Goal: Information Seeking & Learning: Learn about a topic

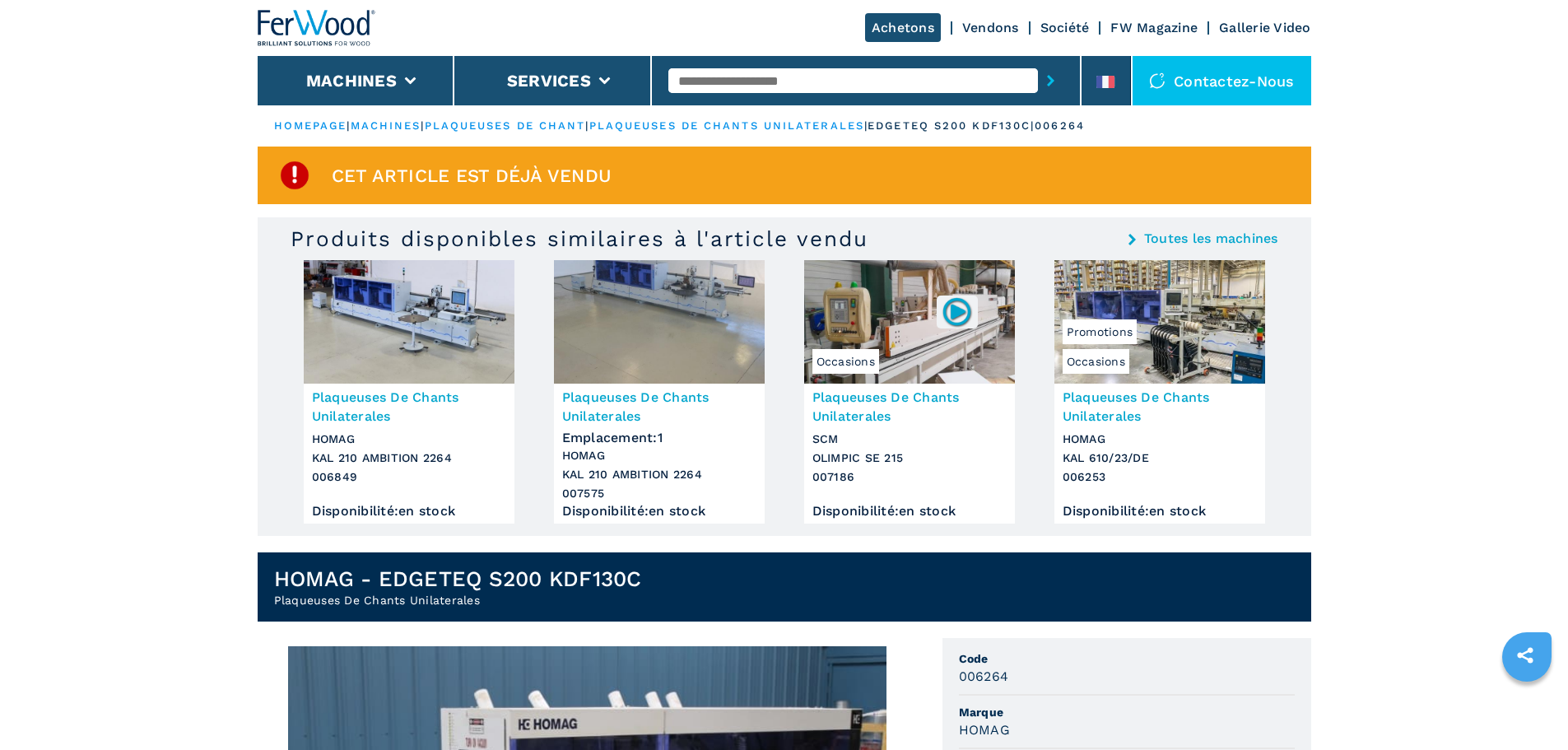
drag, startPoint x: 1480, startPoint y: 51, endPoint x: 228, endPoint y: 371, distance: 1292.2
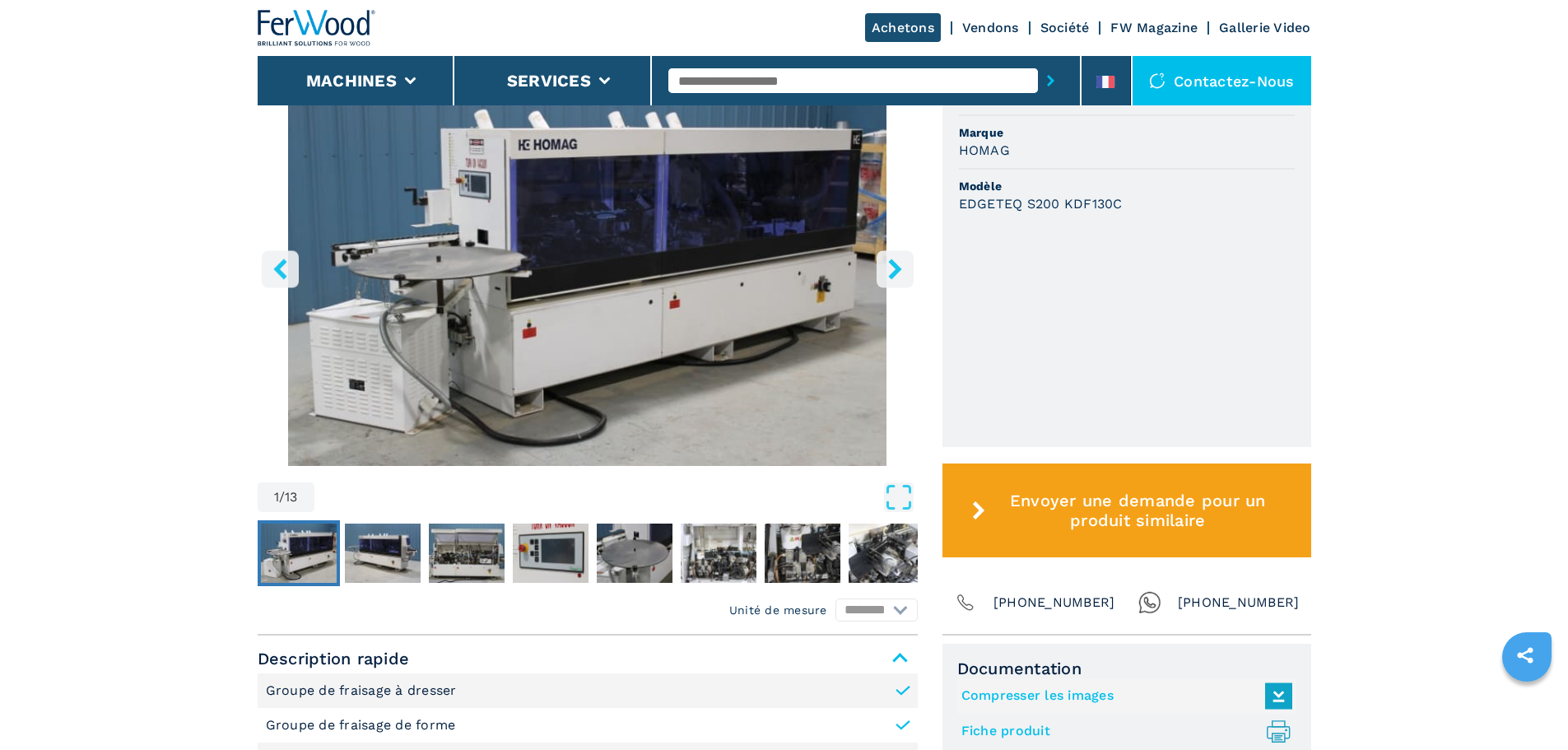
scroll to position [578, 0]
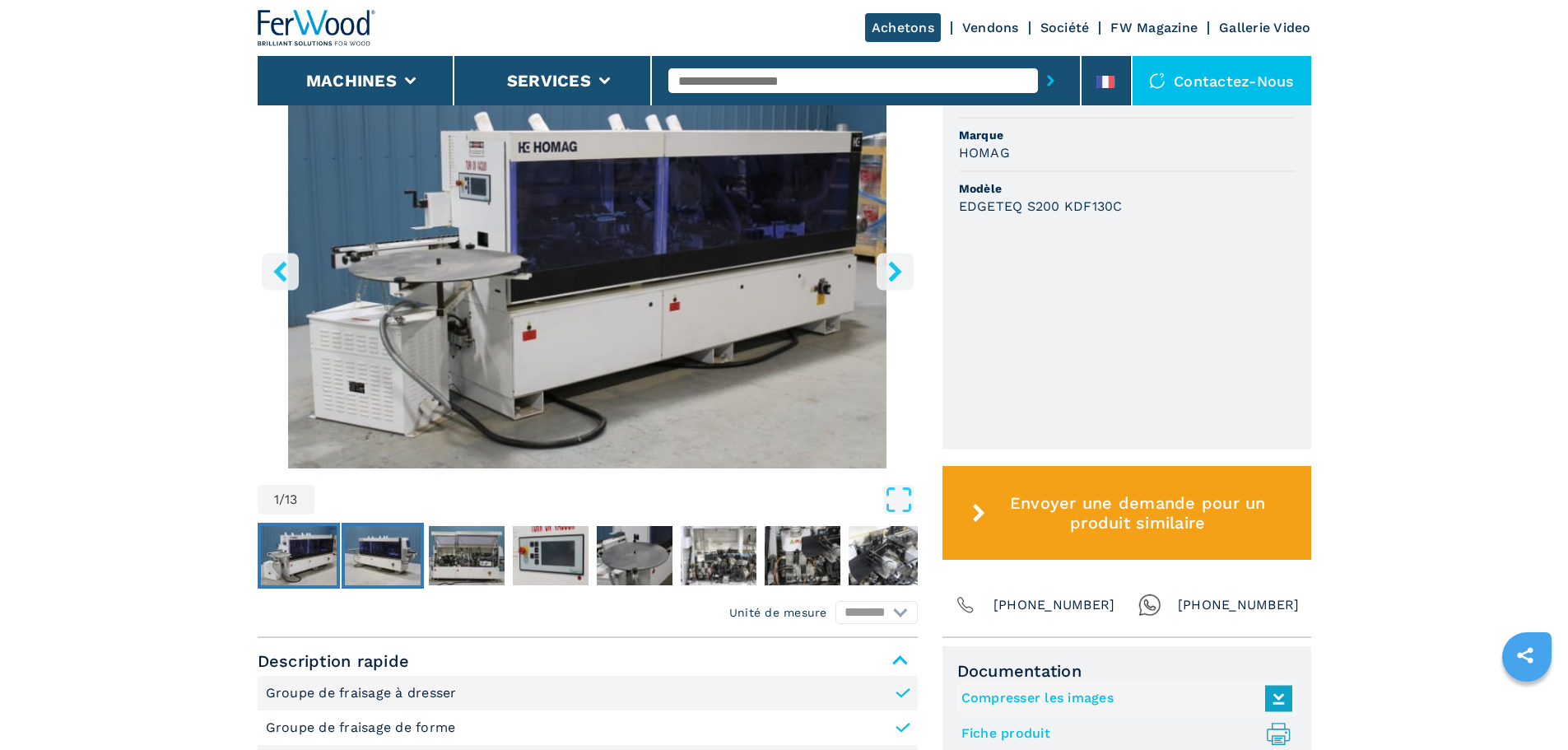
click at [401, 554] on img "Go to Slide 2" at bounding box center [383, 556] width 76 height 60
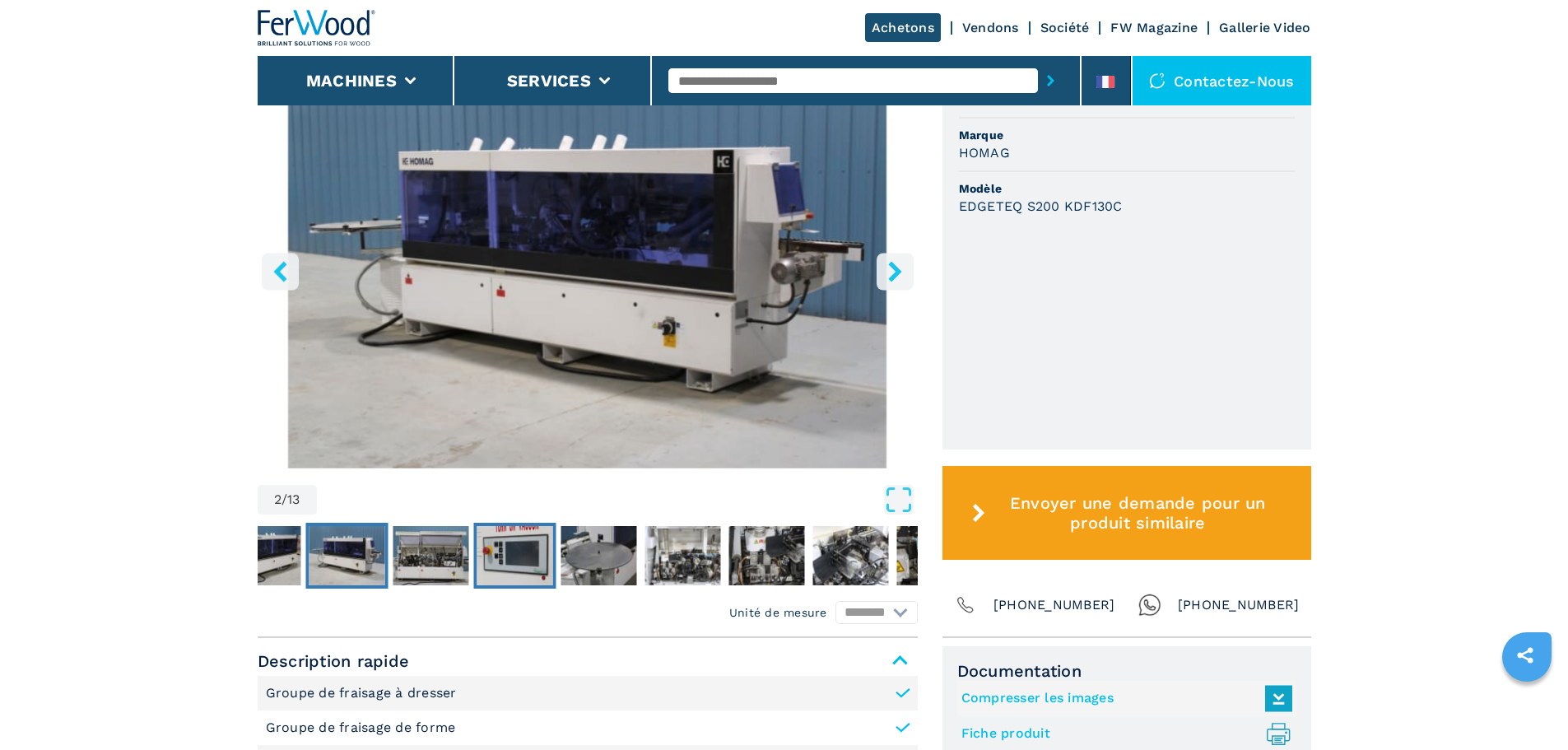
click at [503, 554] on img "Go to Slide 4" at bounding box center [514, 556] width 76 height 60
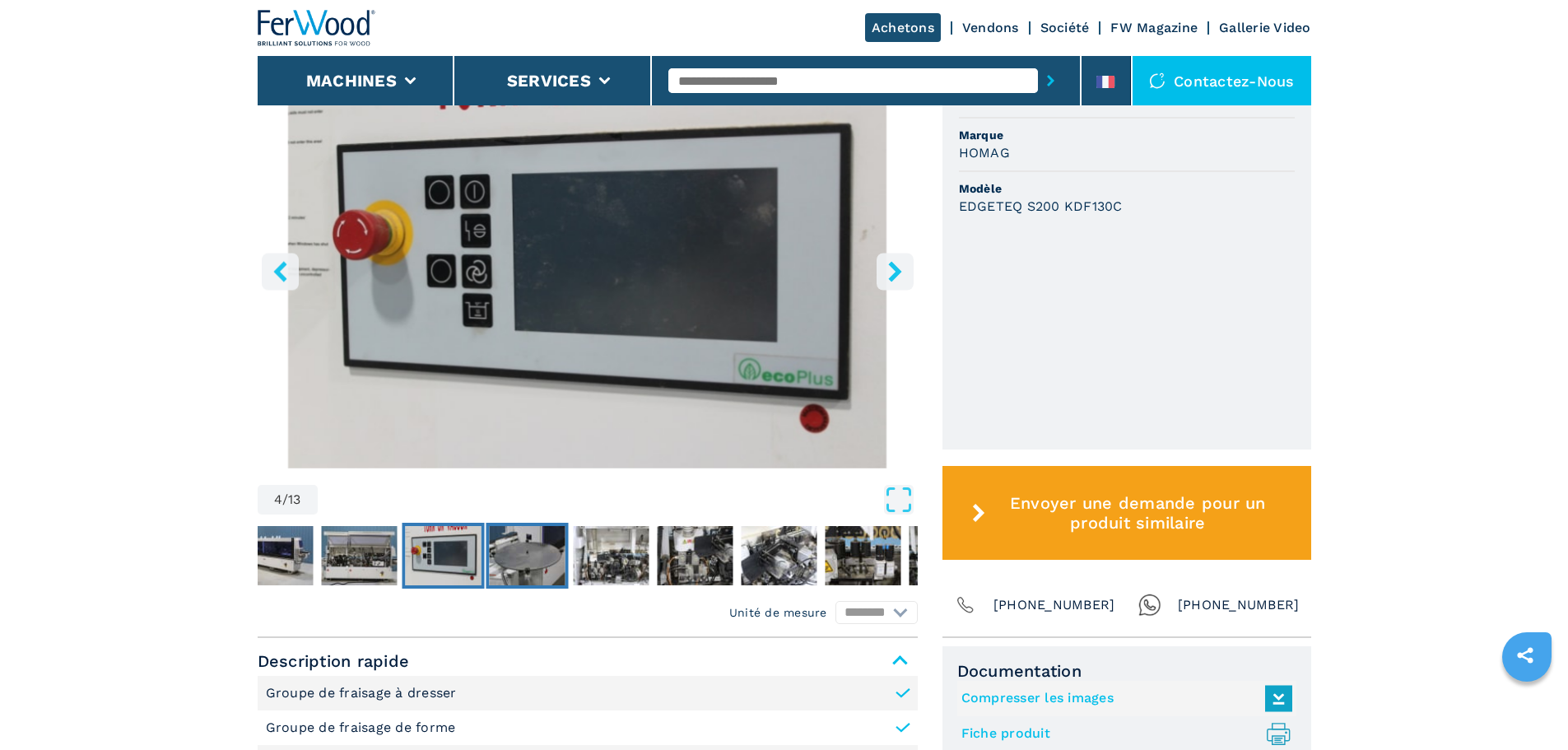
click at [511, 554] on img "Go to Slide 5" at bounding box center [527, 556] width 76 height 60
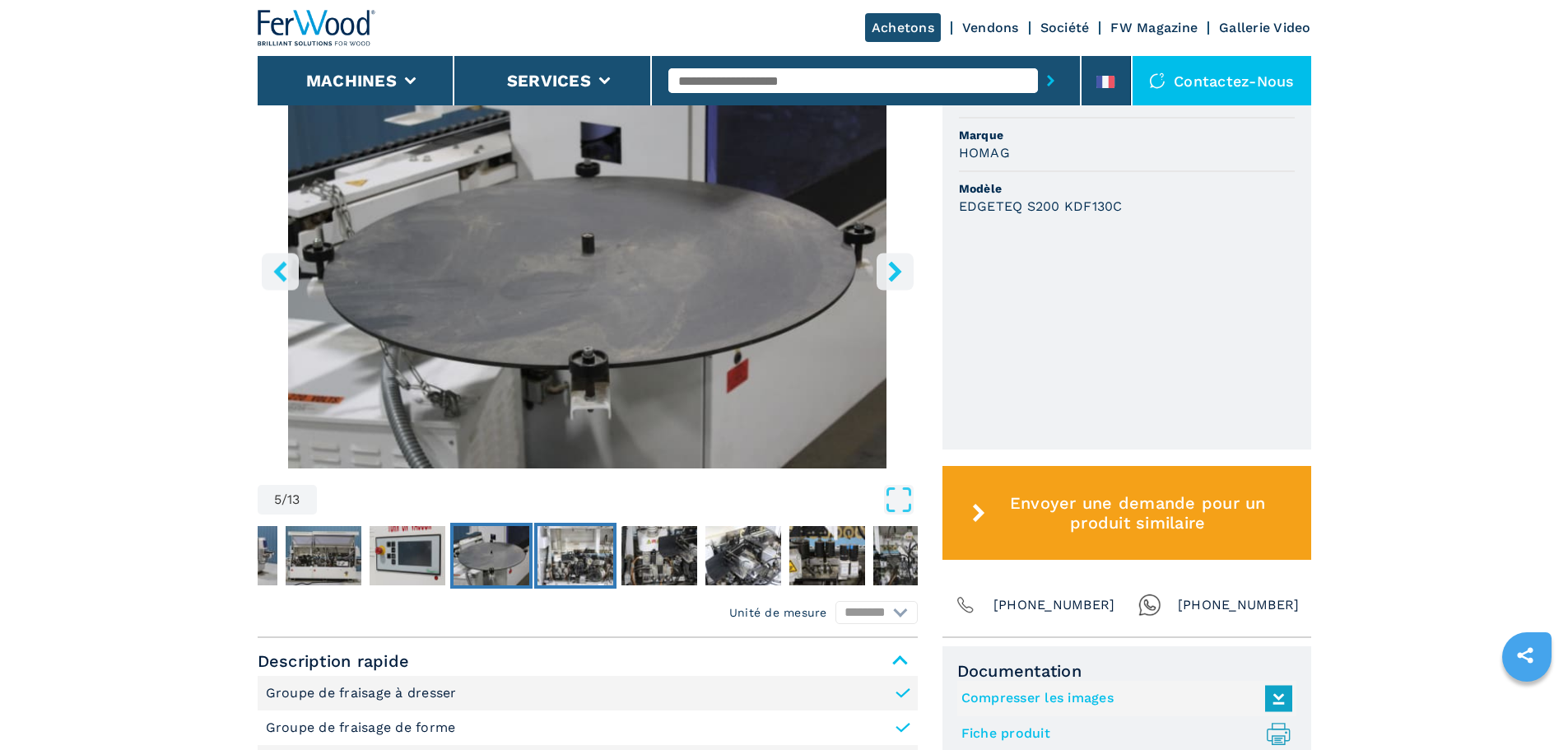
click at [579, 559] on img "Go to Slide 6" at bounding box center [576, 556] width 76 height 60
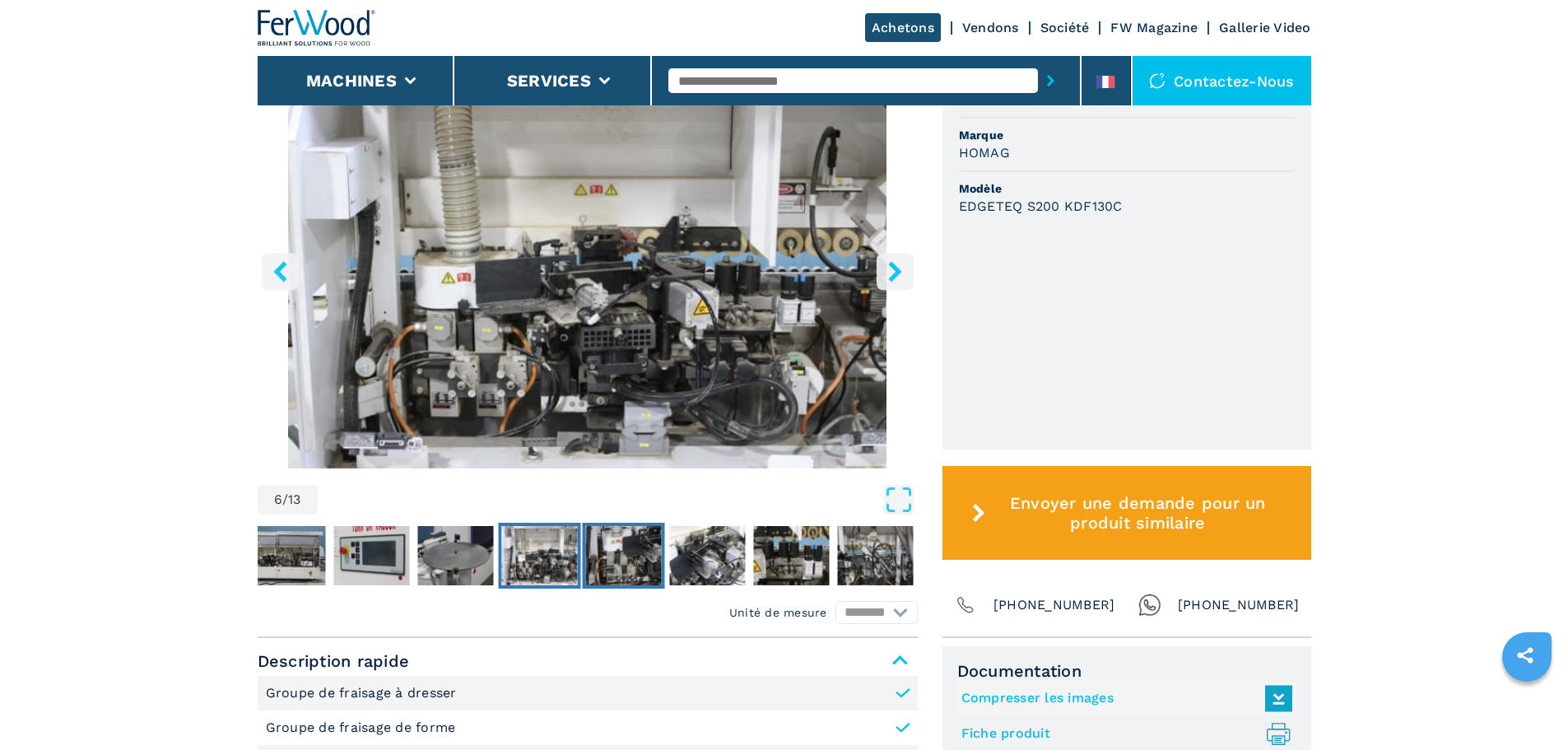
click at [633, 552] on img "Go to Slide 7" at bounding box center [623, 556] width 76 height 60
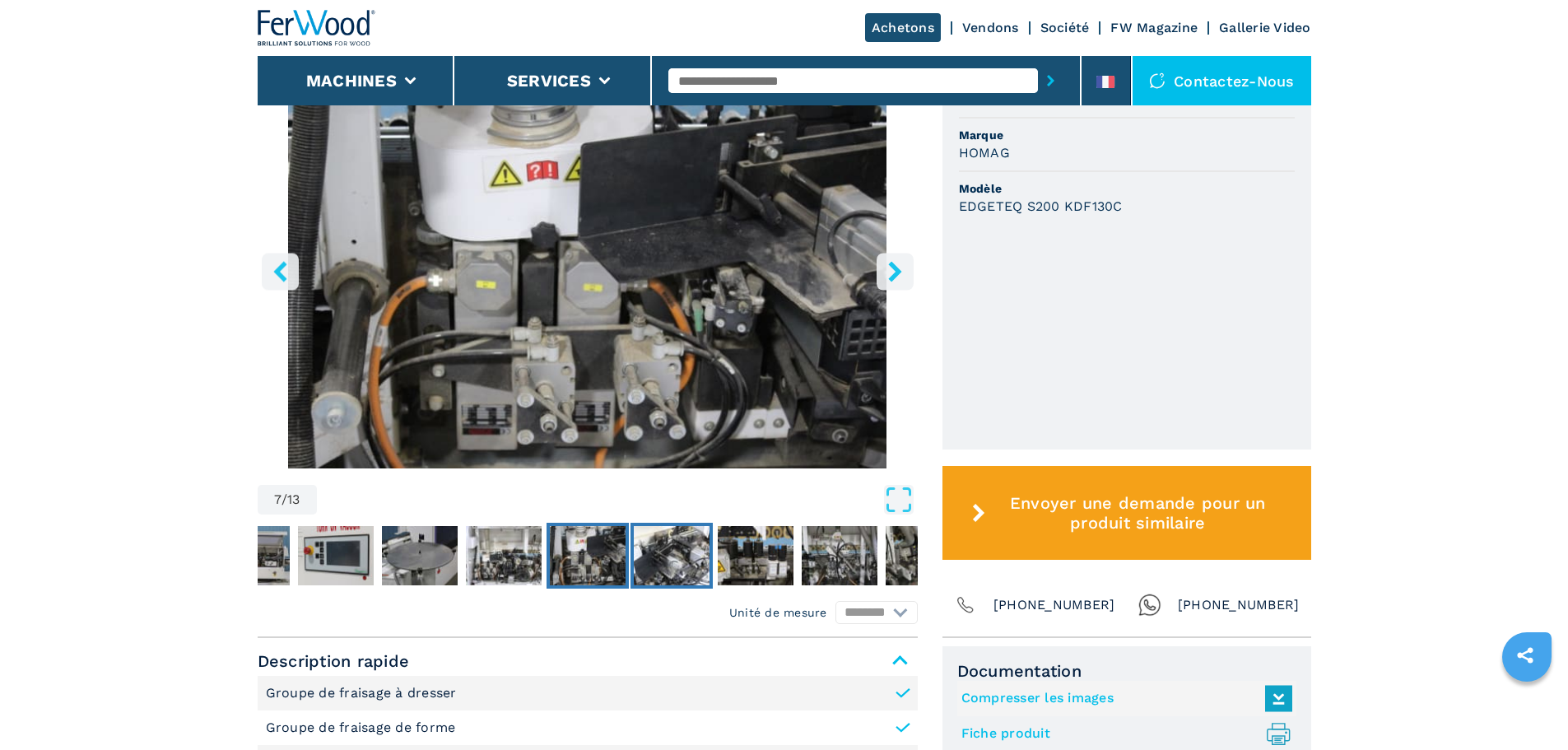
click at [669, 553] on img "Go to Slide 8" at bounding box center [671, 556] width 76 height 60
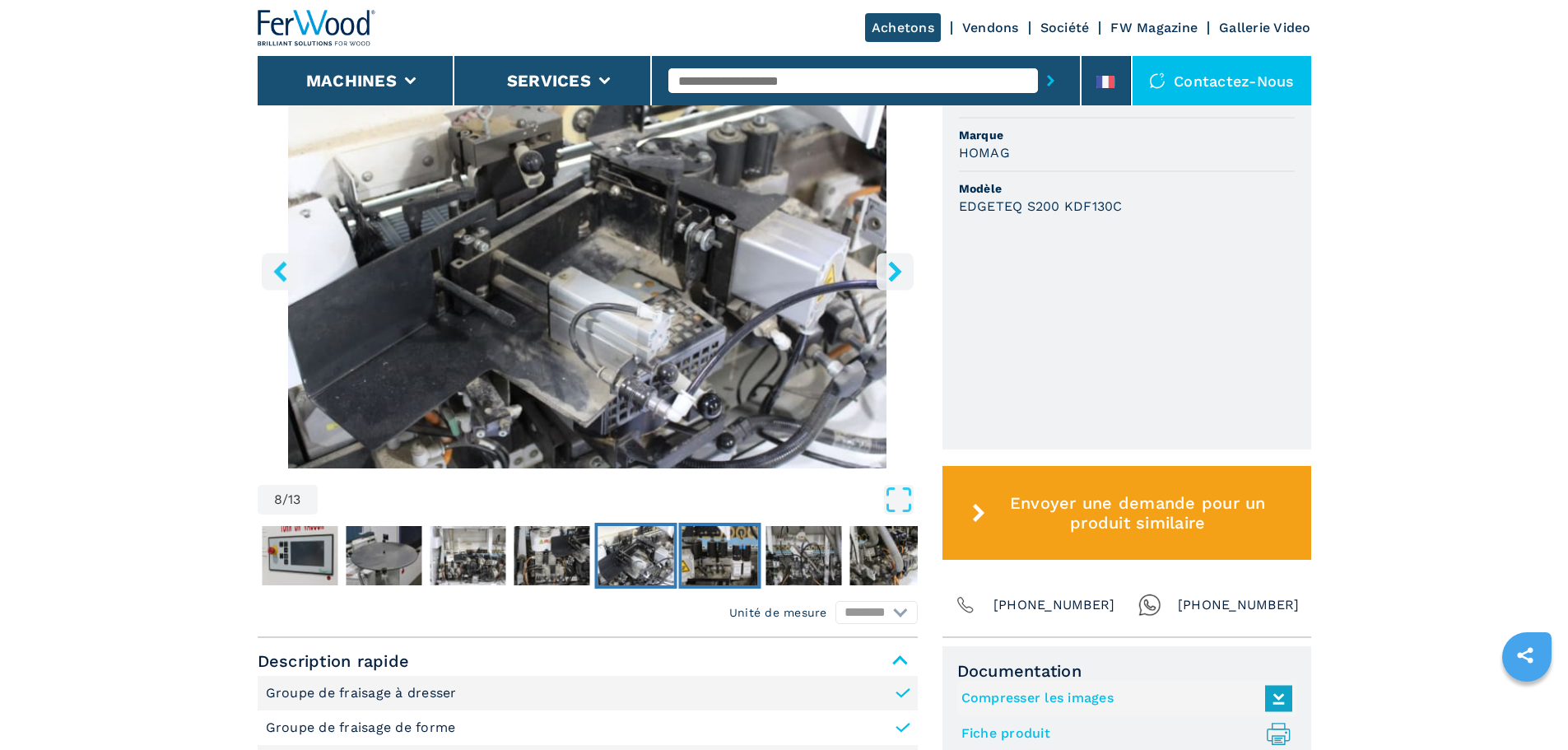
click at [698, 554] on img "Go to Slide 9" at bounding box center [719, 556] width 76 height 60
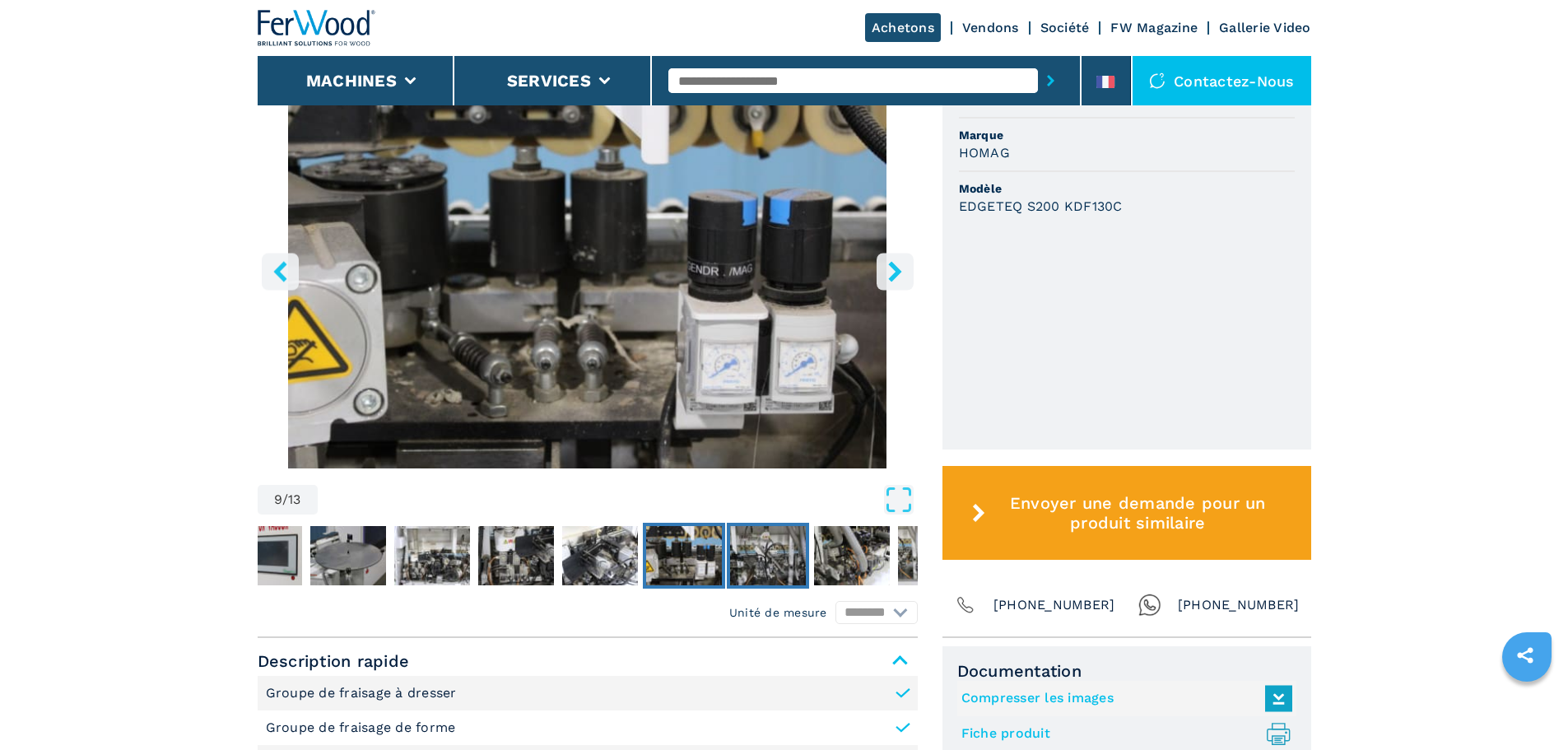
click at [753, 551] on img "Go to Slide 10" at bounding box center [768, 556] width 76 height 60
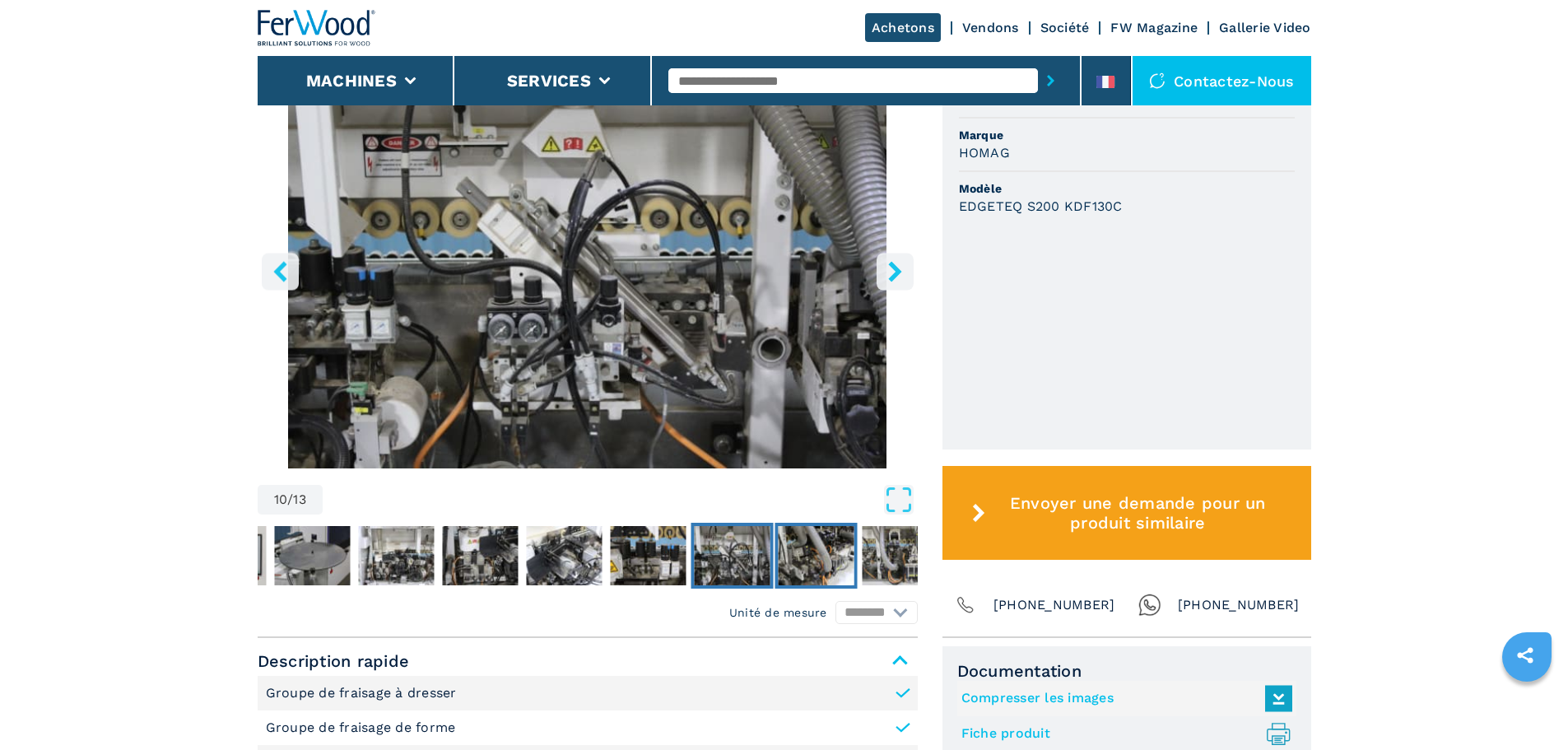
click at [821, 550] on img "Go to Slide 11" at bounding box center [816, 556] width 76 height 60
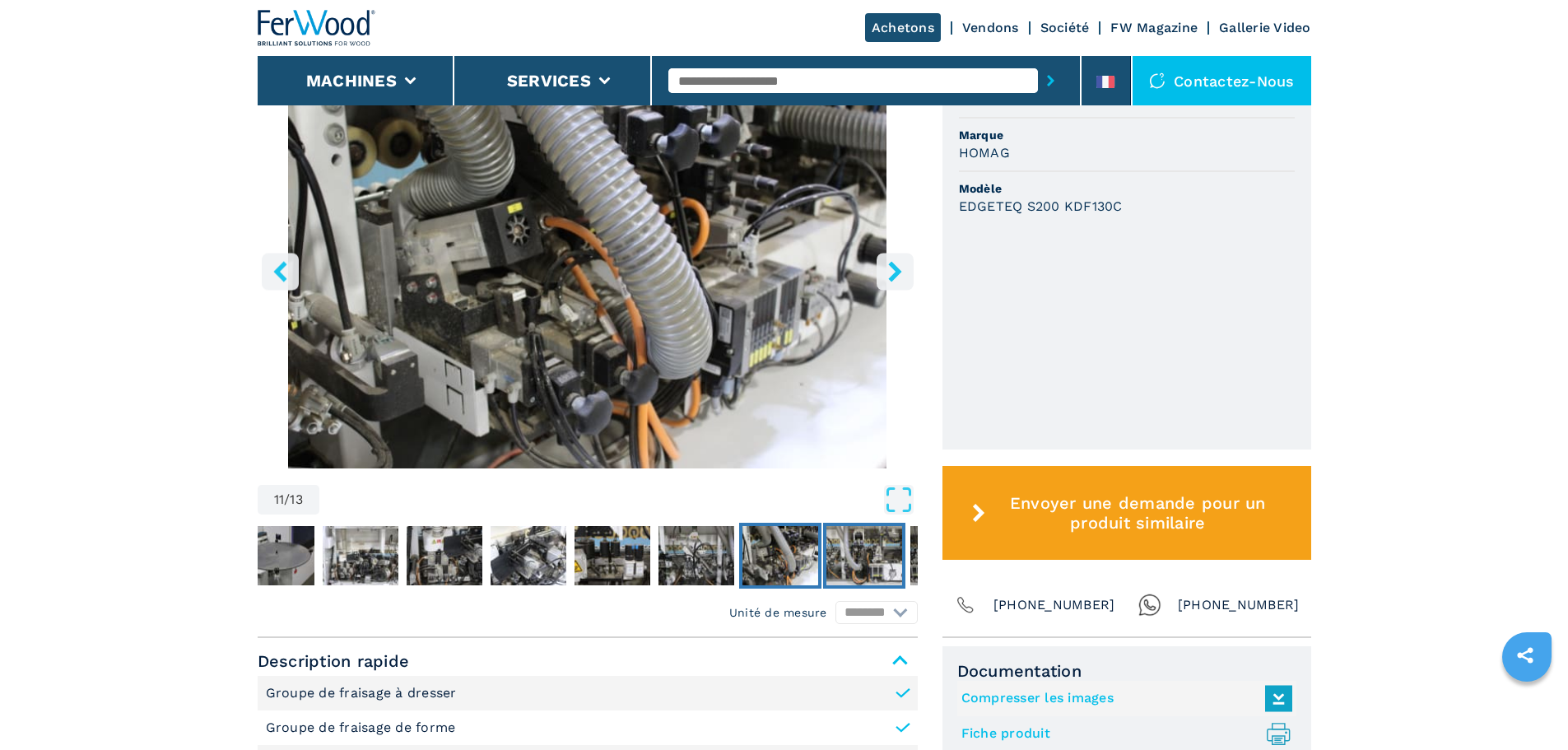
click at [877, 551] on img "Go to Slide 12" at bounding box center [864, 556] width 76 height 60
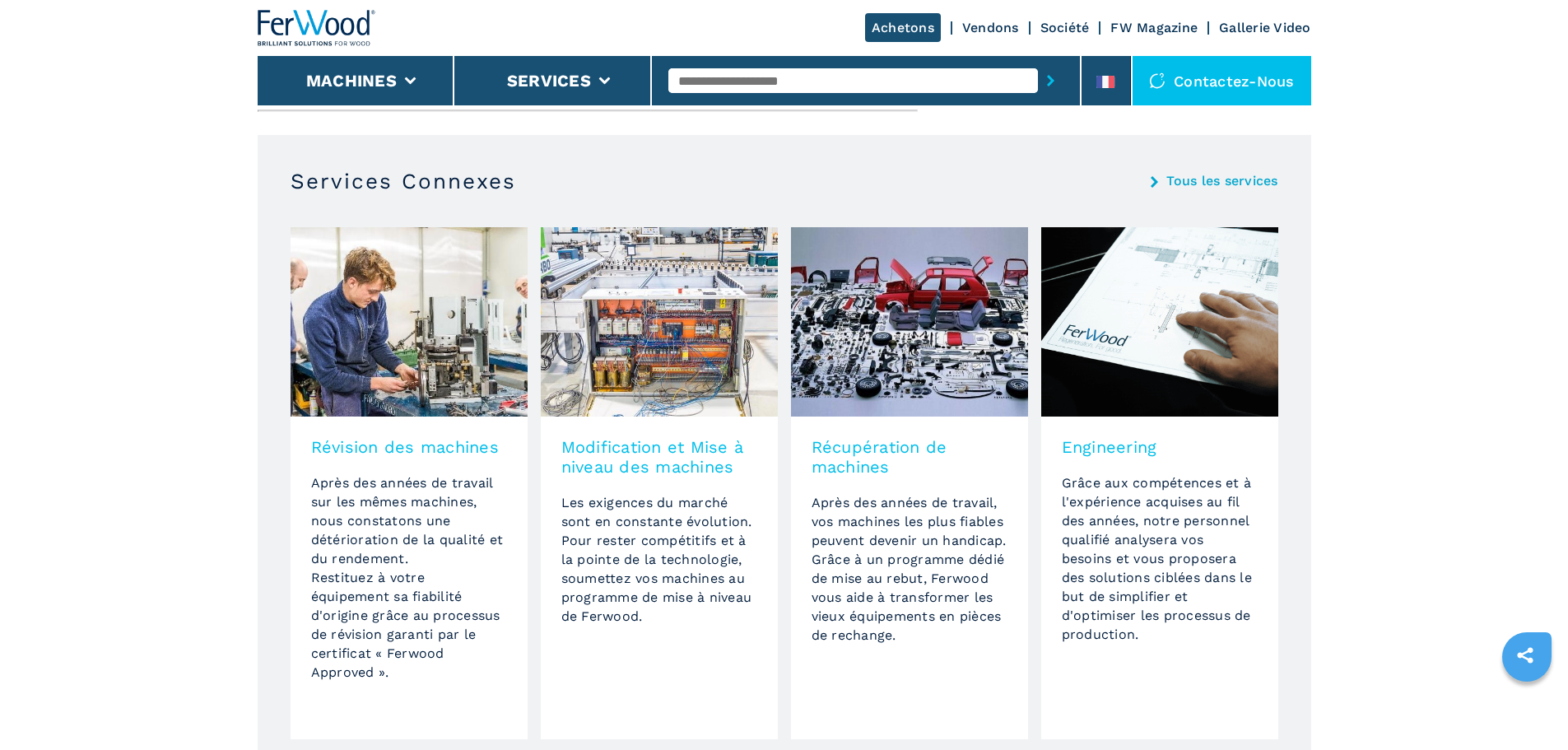
scroll to position [1295, 0]
